Goal: Information Seeking & Learning: Learn about a topic

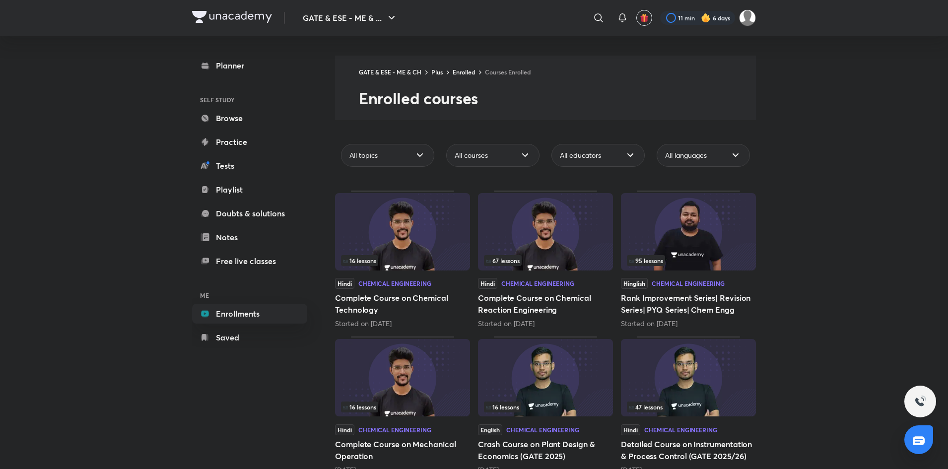
click at [402, 235] on img at bounding box center [402, 231] width 135 height 77
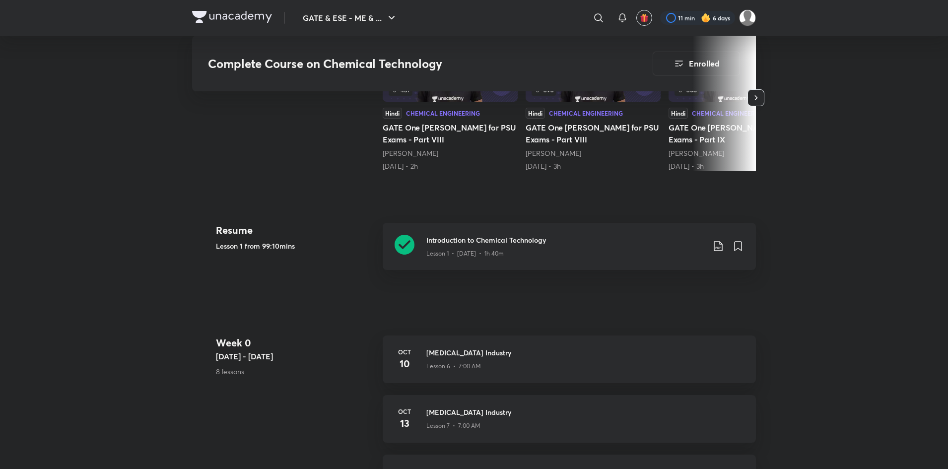
scroll to position [289, 0]
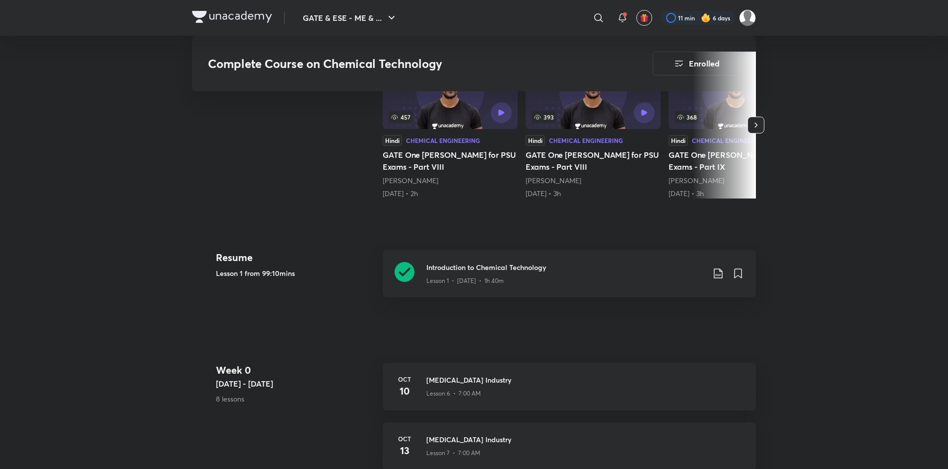
scroll to position [260, 0]
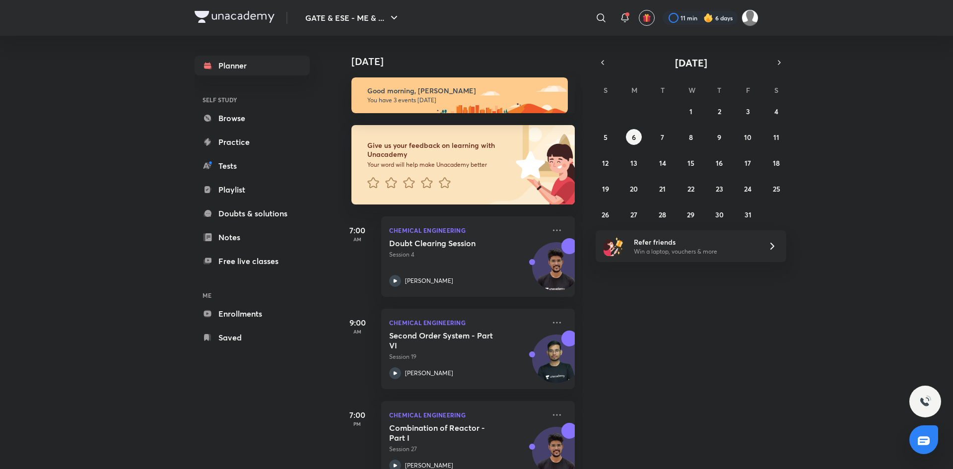
click at [232, 301] on h6 "ME" at bounding box center [252, 295] width 115 height 17
click at [241, 310] on link "Enrollments" at bounding box center [252, 314] width 115 height 20
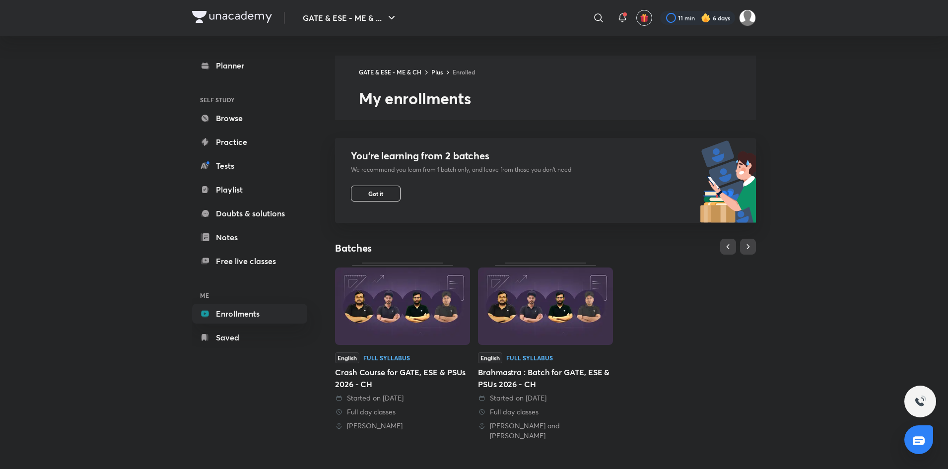
scroll to position [204, 0]
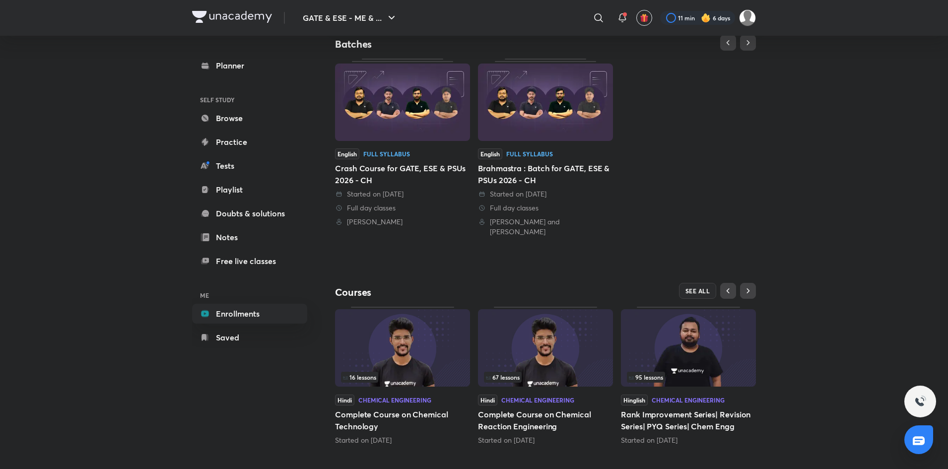
click at [397, 337] on img at bounding box center [402, 347] width 135 height 77
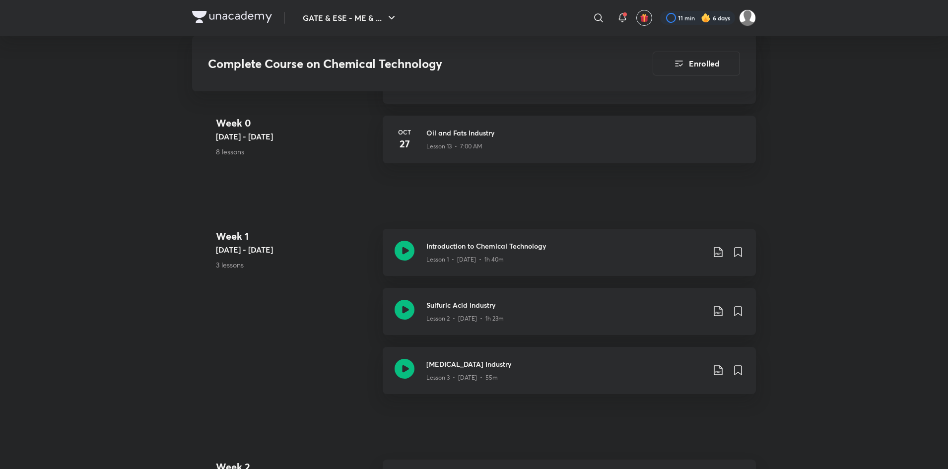
scroll to position [920, 0]
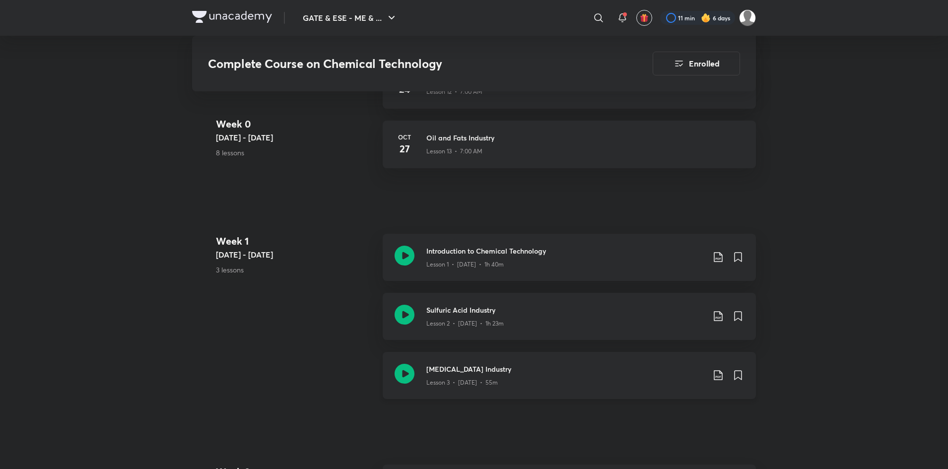
click at [720, 374] on icon at bounding box center [719, 375] width 12 height 12
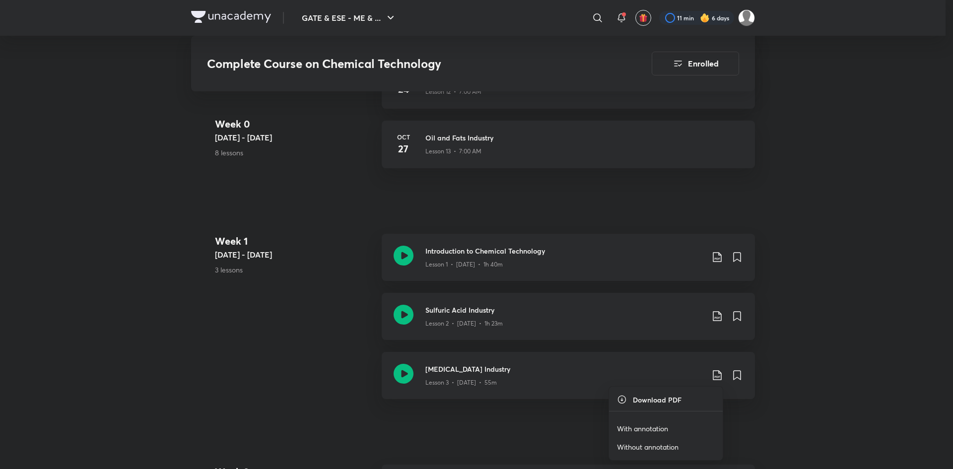
click at [639, 424] on p "With annotation" at bounding box center [642, 429] width 51 height 10
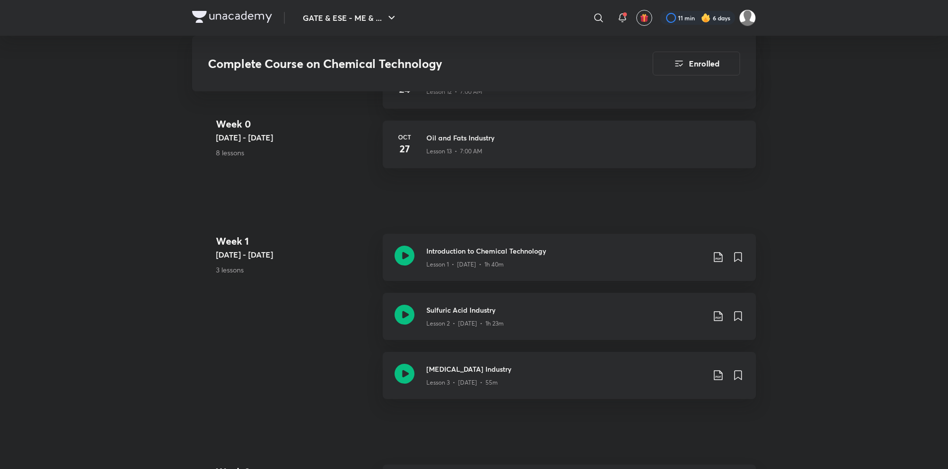
click at [578, 424] on div "Complete Course on Chemical Technology Enrolled GATE & ESE - ME & CH Plus Sylla…" at bounding box center [474, 128] width 564 height 1986
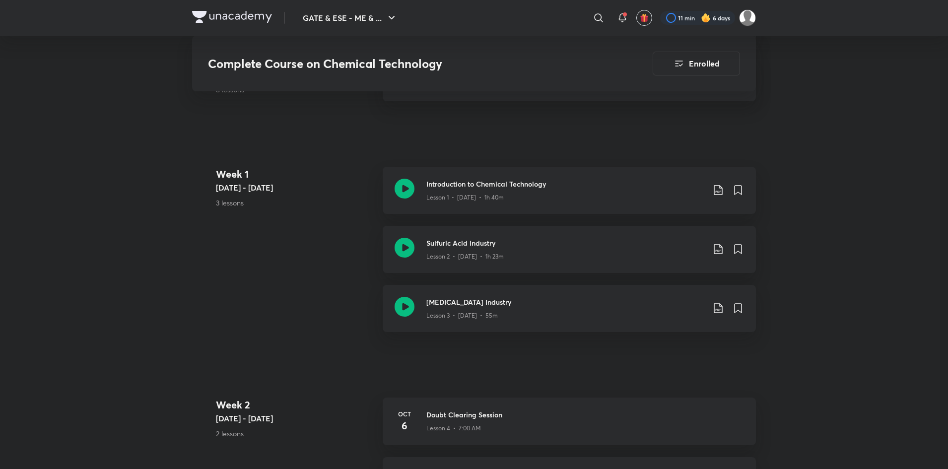
scroll to position [985, 0]
click at [578, 424] on div "Lesson 4 • 7:00 AM" at bounding box center [586, 428] width 318 height 13
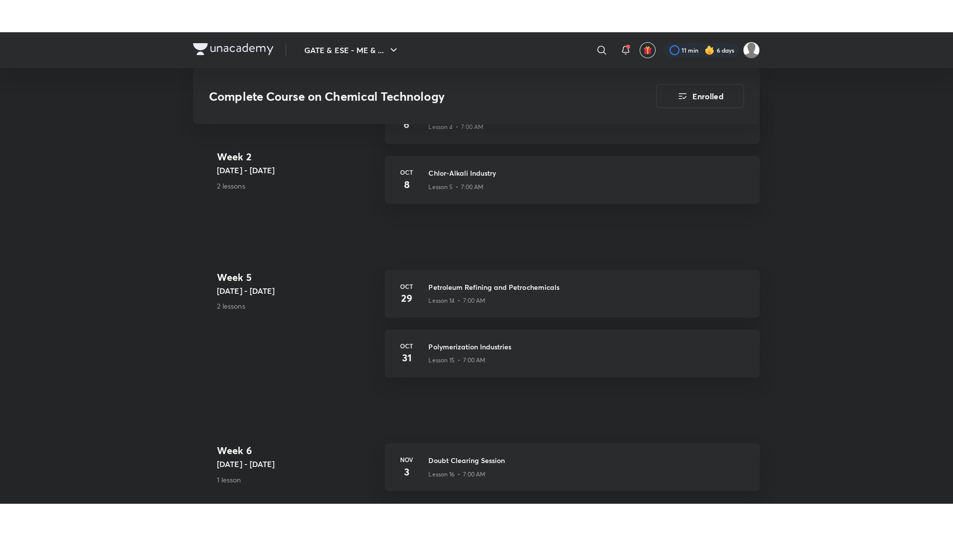
scroll to position [1323, 0]
